Goal: Find specific page/section: Find specific page/section

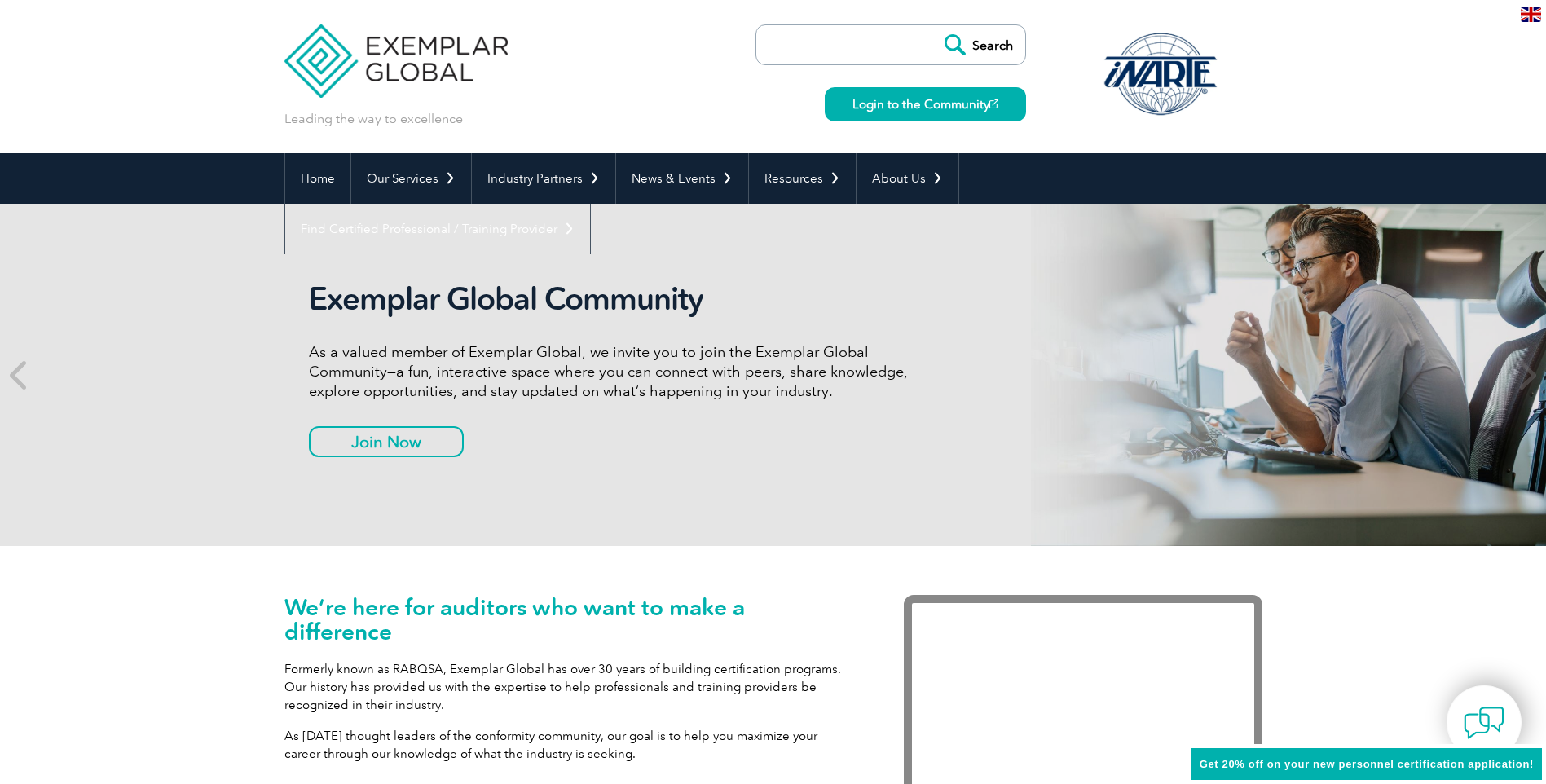
click at [590, 204] on link "Find Certified Professional / Training Provider" at bounding box center [438, 229] width 305 height 51
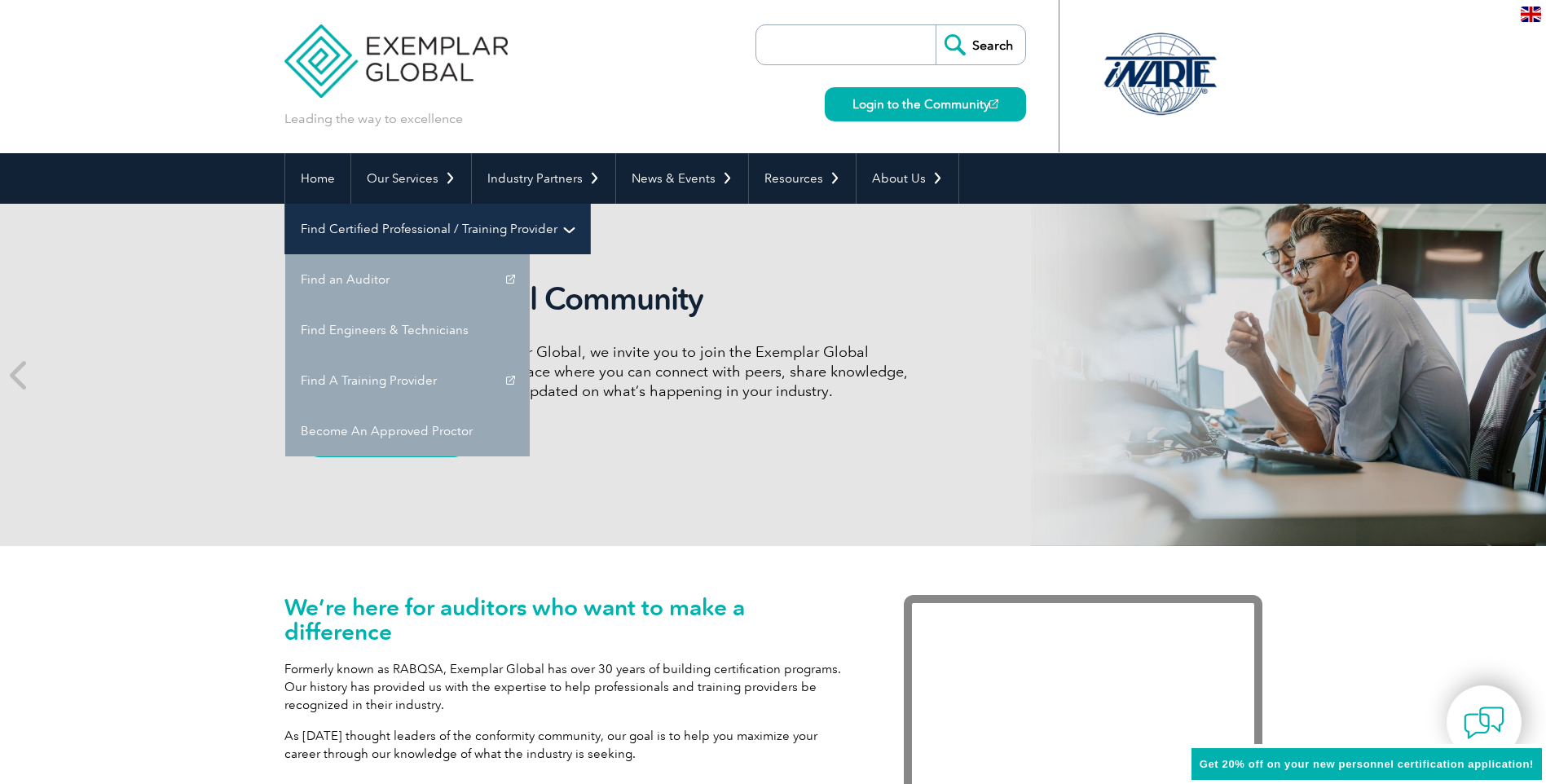
click at [590, 204] on link "Find Certified Professional / Training Provider" at bounding box center [438, 229] width 305 height 51
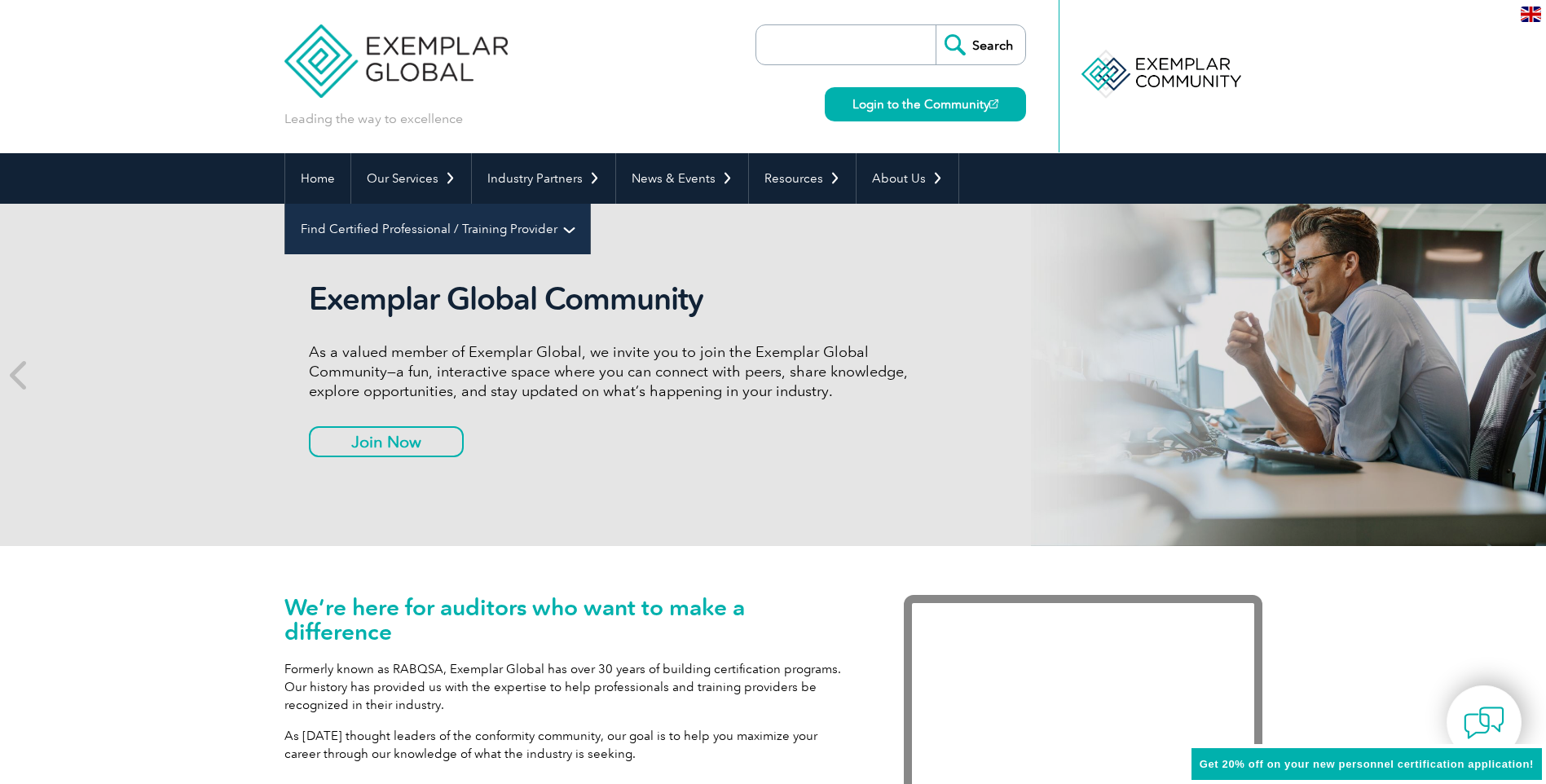
click at [590, 204] on link "Find Certified Professional / Training Provider" at bounding box center [438, 229] width 305 height 51
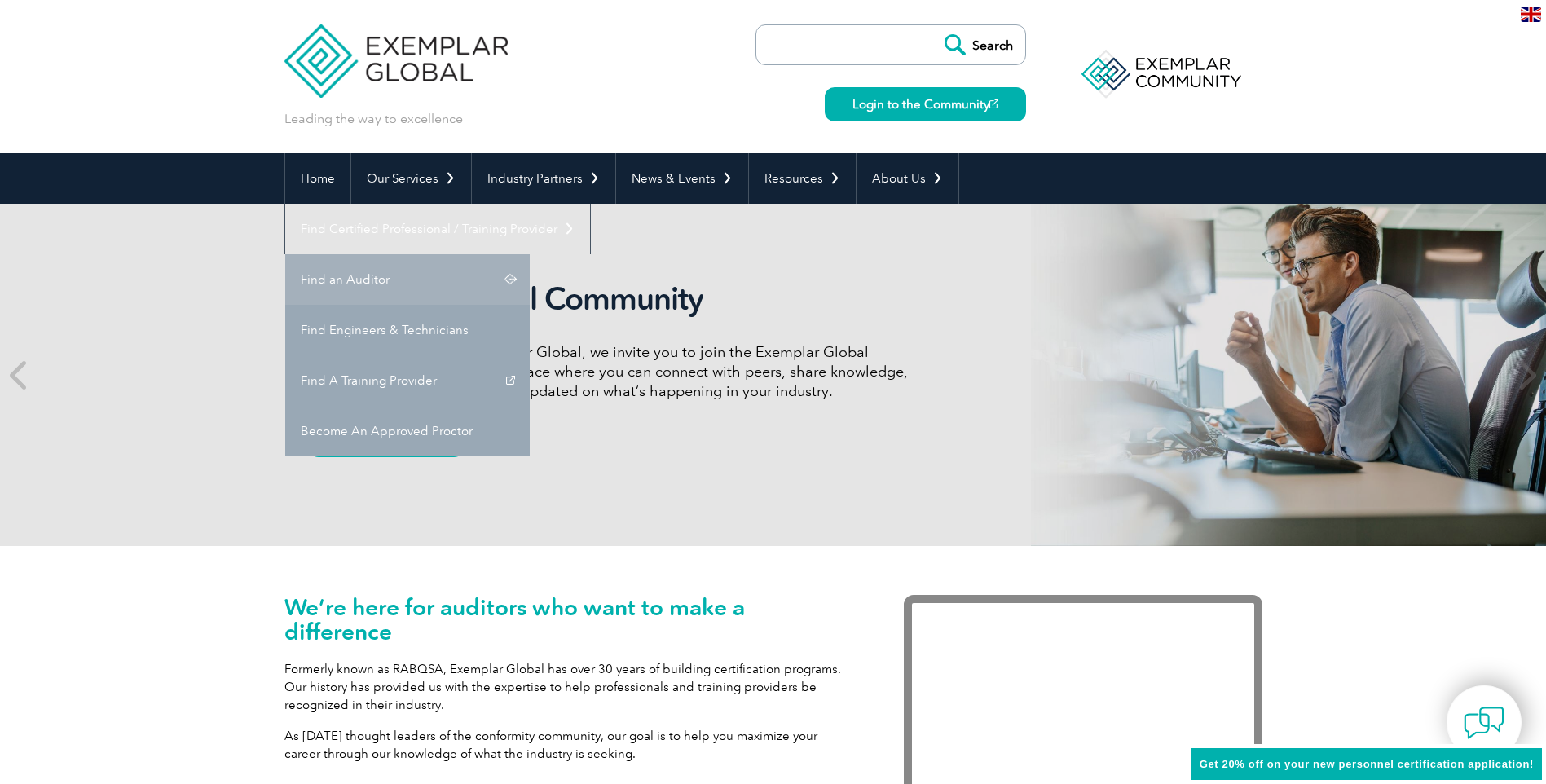
click at [529, 255] on link "Find an Auditor" at bounding box center [407, 279] width 244 height 51
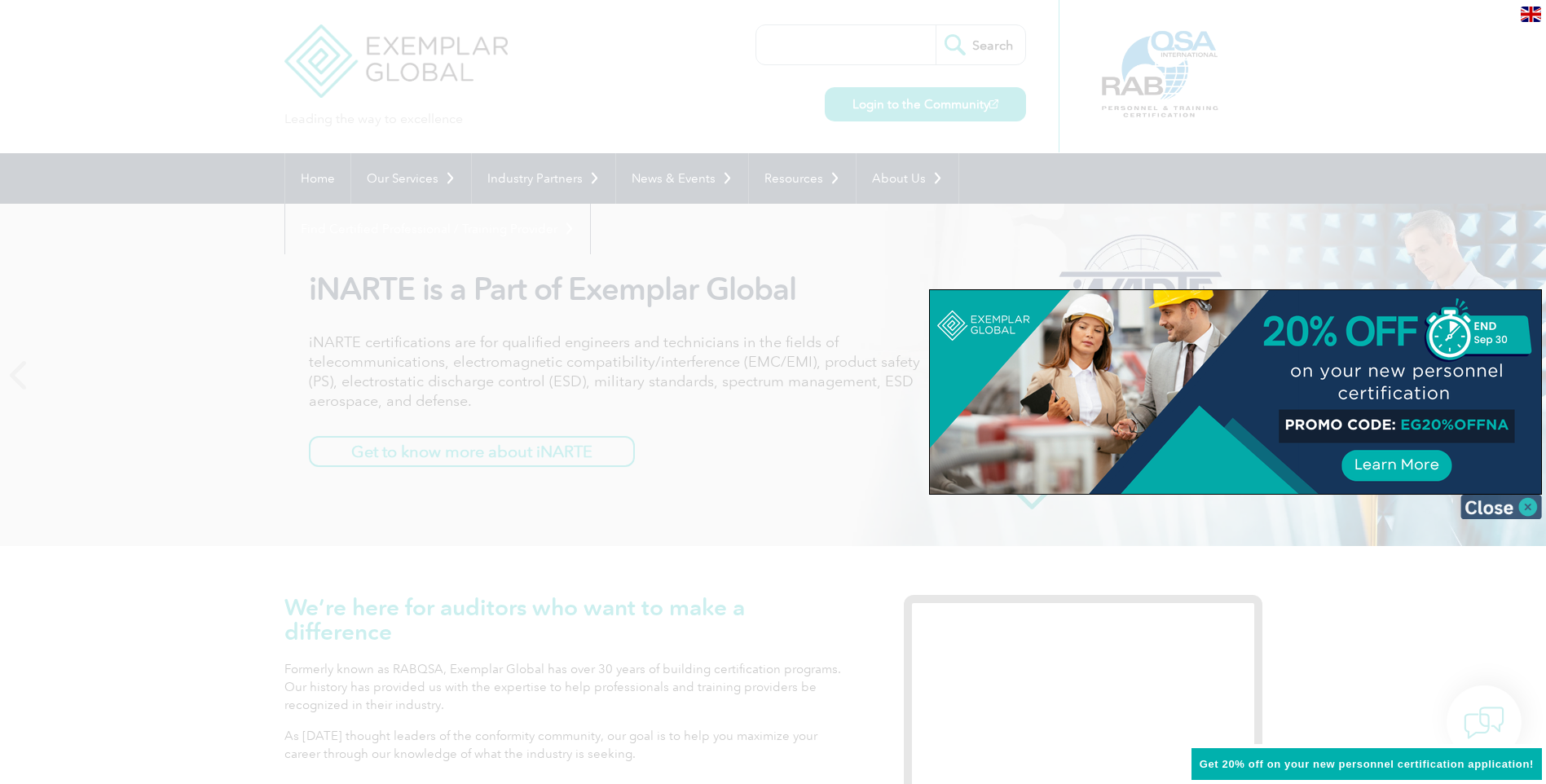
click at [1515, 513] on img at bounding box center [1501, 506] width 82 height 25
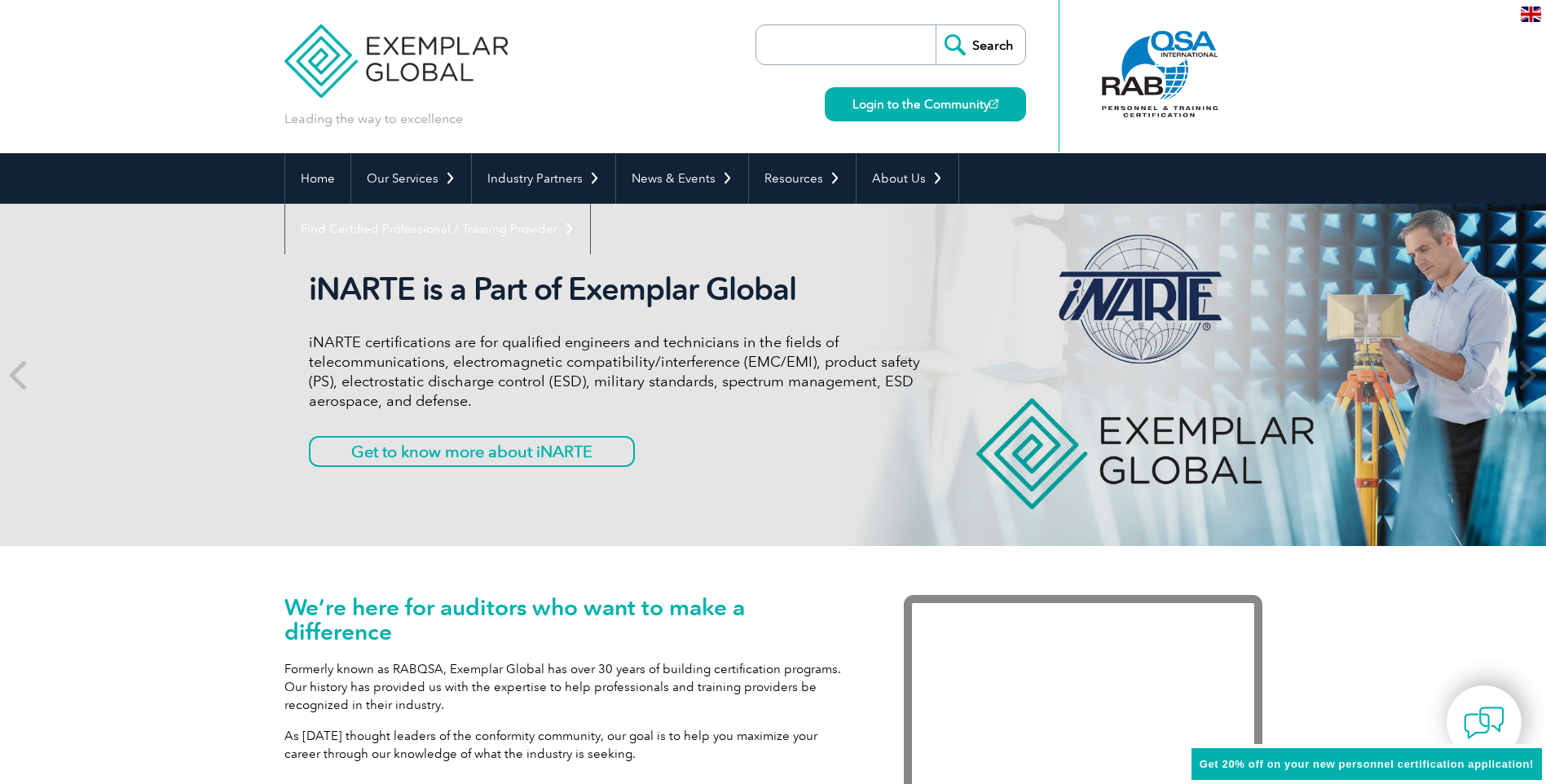
click at [858, 47] on input "search" at bounding box center [850, 44] width 171 height 40
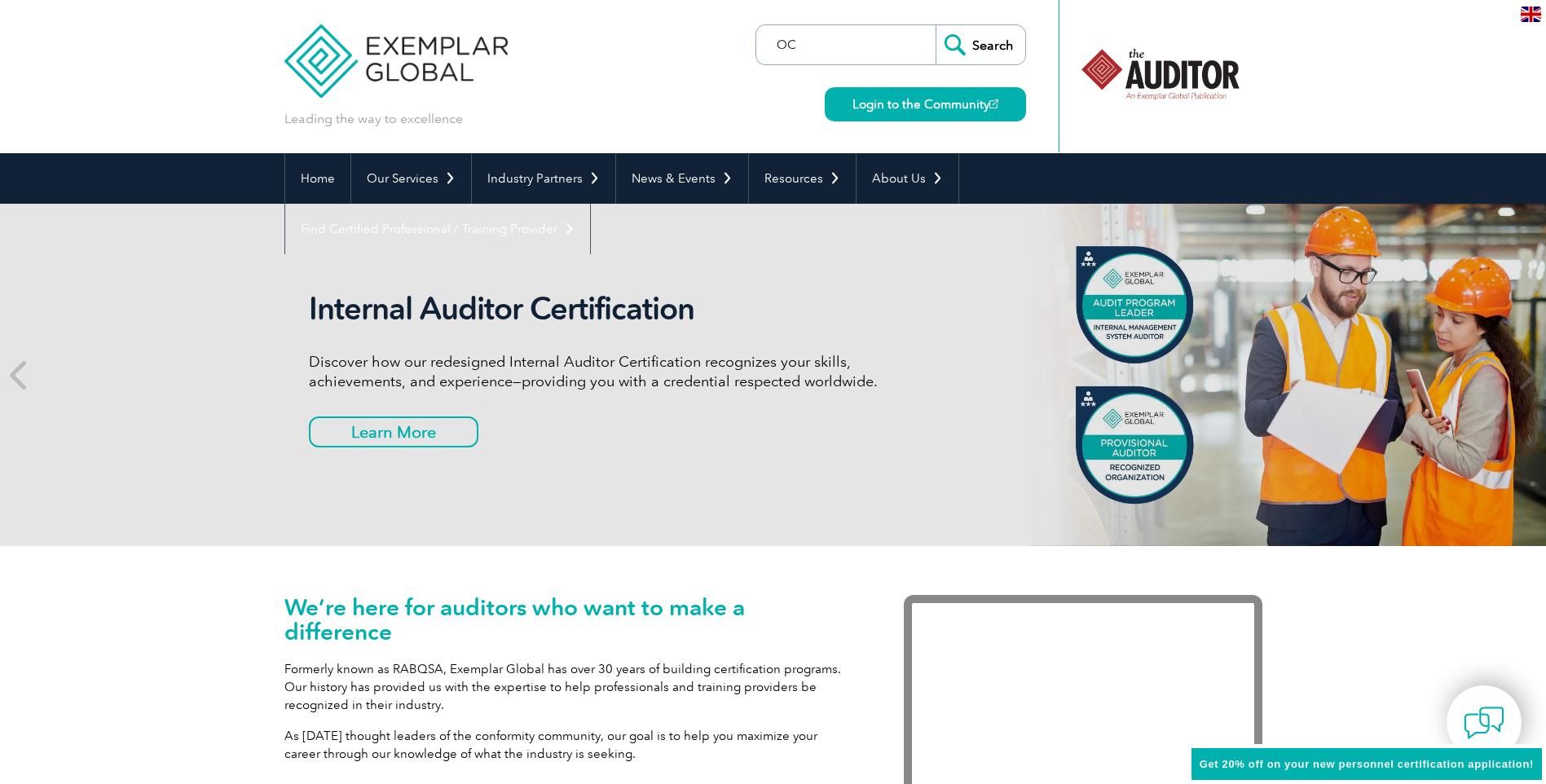
type input "O"
type input "PCD21"
click at [936, 25] on input "Search" at bounding box center [981, 44] width 90 height 40
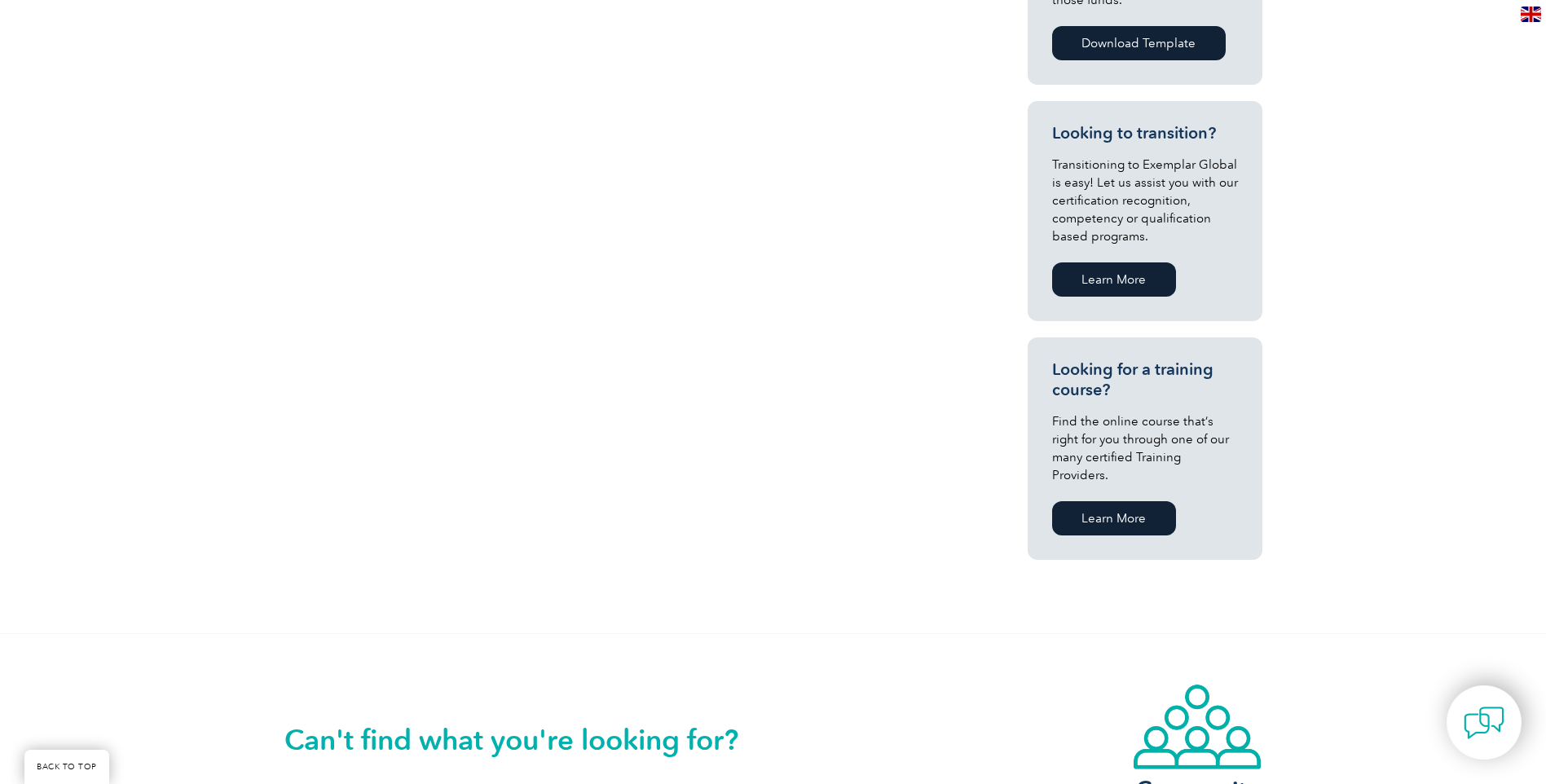
scroll to position [1059, 0]
